Goal: Transaction & Acquisition: Subscribe to service/newsletter

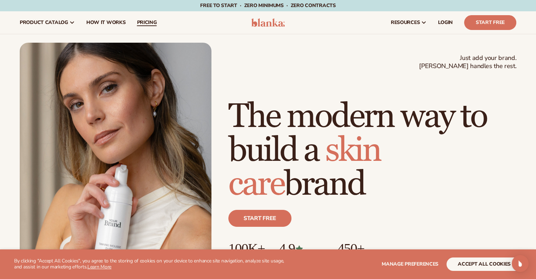
click at [149, 25] on span "pricing" at bounding box center [147, 23] width 20 height 6
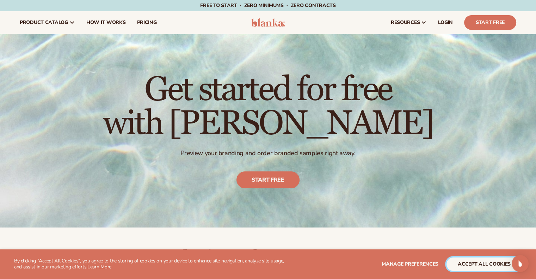
click at [474, 260] on button "accept all cookies" at bounding box center [483, 263] width 75 height 13
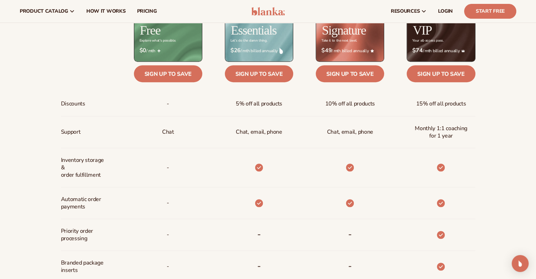
scroll to position [303, 0]
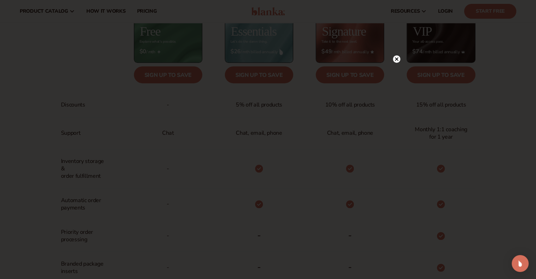
click at [397, 55] on icon at bounding box center [396, 58] width 7 height 7
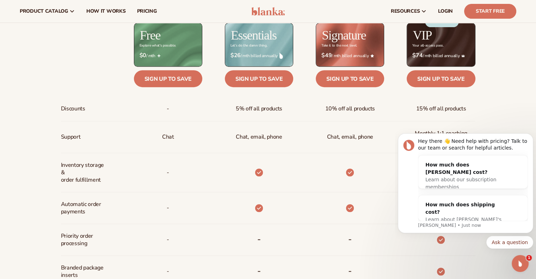
scroll to position [291, 0]
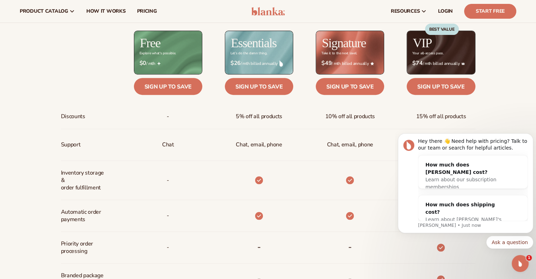
click at [521, 260] on icon "Open Intercom Messenger" at bounding box center [520, 263] width 12 height 12
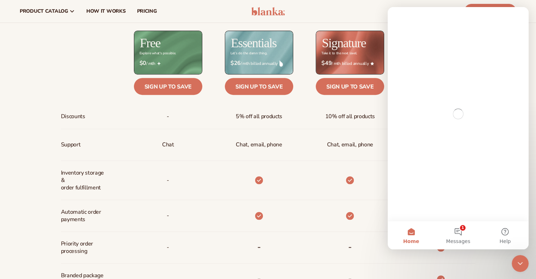
scroll to position [0, 0]
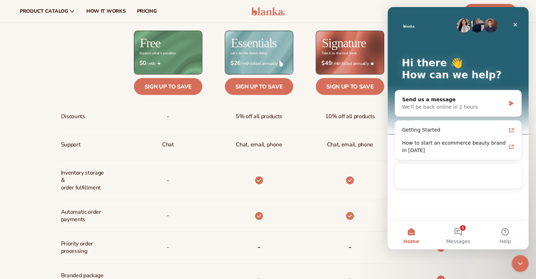
click at [520, 260] on icon "Close Intercom Messenger" at bounding box center [520, 263] width 8 height 8
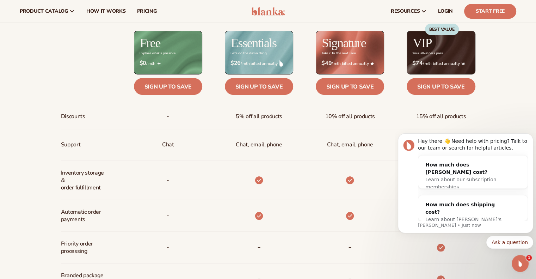
click at [506, 104] on div "Billed Monthly billed Yearly Billed Monthly billed Yearly Discounts Support Inv…" at bounding box center [268, 216] width 536 height 472
click at [494, 90] on div "Billed Monthly billed Yearly Billed Monthly billed Yearly Discounts Support Inv…" at bounding box center [268, 216] width 454 height 472
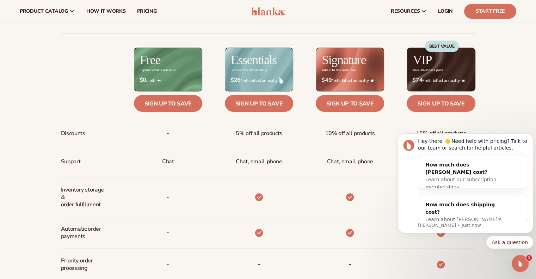
scroll to position [273, 0]
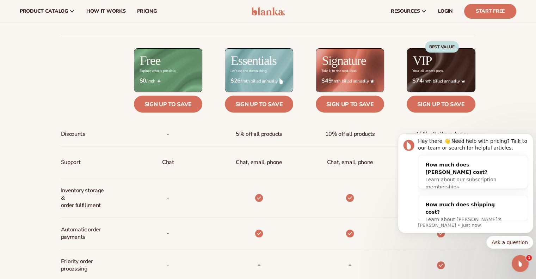
click at [446, 83] on div "BEST VALUE" at bounding box center [442, 62] width 34 height 43
click at [439, 55] on div "BEST VALUE" at bounding box center [442, 62] width 34 height 43
click at [434, 102] on link "Sign up to save" at bounding box center [440, 103] width 68 height 17
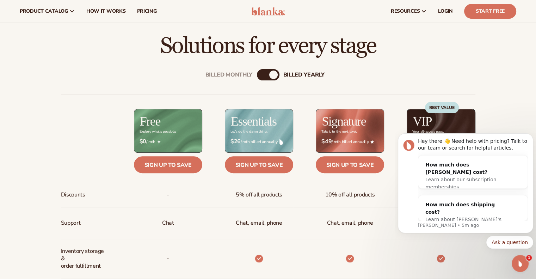
scroll to position [213, 0]
click at [264, 73] on div "Billed Monthly" at bounding box center [261, 74] width 8 height 8
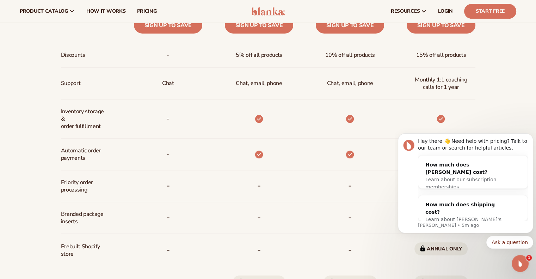
scroll to position [351, 0]
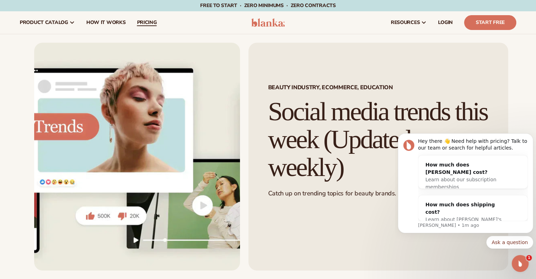
click at [142, 21] on span "pricing" at bounding box center [147, 23] width 20 height 6
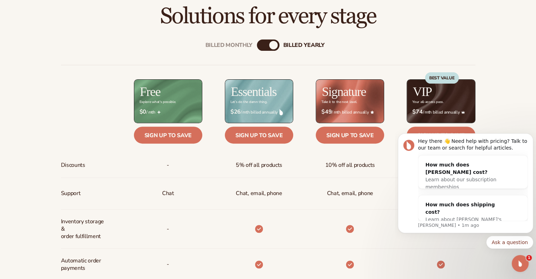
click at [438, 105] on div "BEST VALUE" at bounding box center [442, 93] width 34 height 43
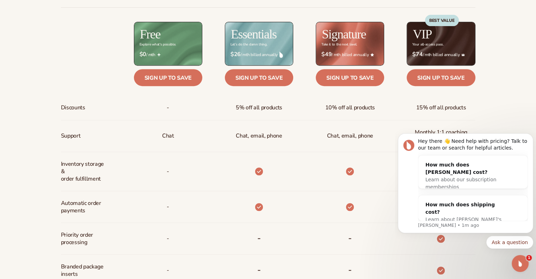
scroll to position [300, 0]
click at [446, 80] on link "Sign up to save" at bounding box center [440, 77] width 68 height 17
